Goal: Navigation & Orientation: Find specific page/section

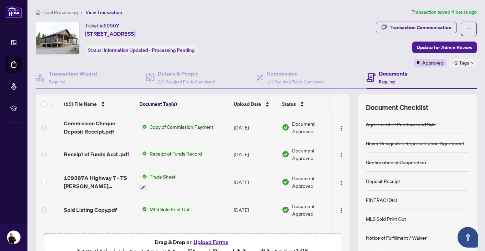
click at [63, 9] on span "Deal Processing" at bounding box center [60, 12] width 35 height 6
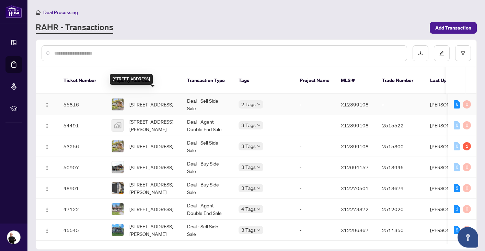
click at [152, 101] on span "137 Trillium Tr, Trent Hills, Ontario K0L 1L0, Canada" at bounding box center [151, 105] width 44 height 8
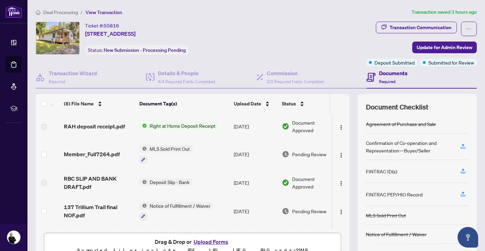
click at [70, 12] on span "Deal Processing" at bounding box center [60, 12] width 35 height 6
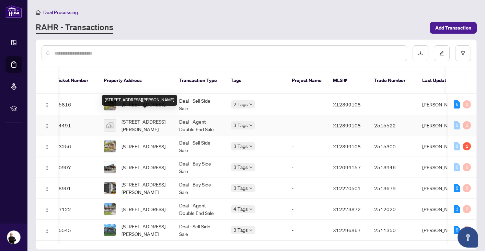
scroll to position [0, 13]
